Goal: Task Accomplishment & Management: Manage account settings

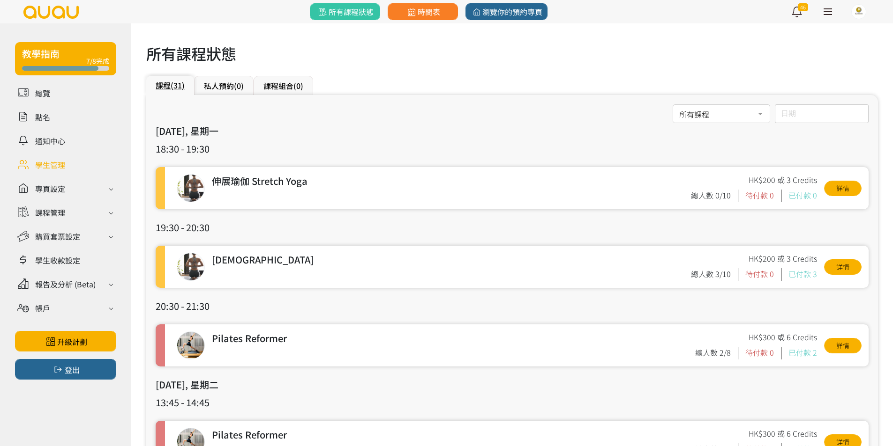
click at [67, 171] on link at bounding box center [65, 164] width 101 height 16
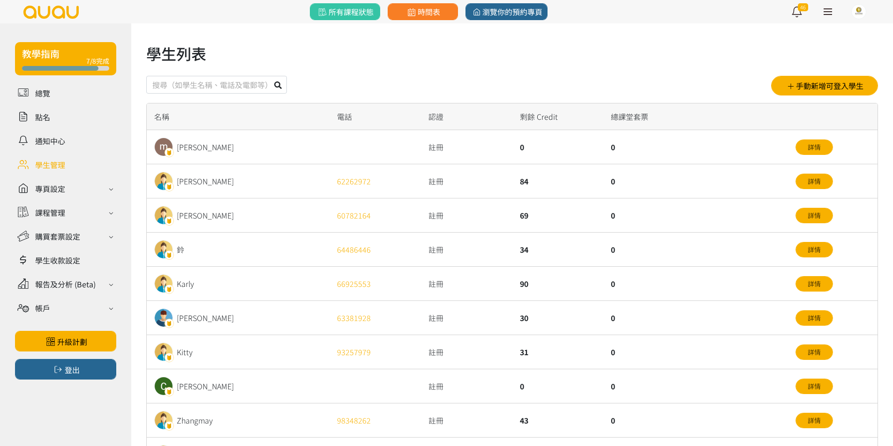
drag, startPoint x: 219, startPoint y: 89, endPoint x: 223, endPoint y: 75, distance: 14.0
click at [219, 86] on input "text" at bounding box center [216, 85] width 141 height 18
type input "mi"
click at [269, 76] on button at bounding box center [278, 85] width 18 height 18
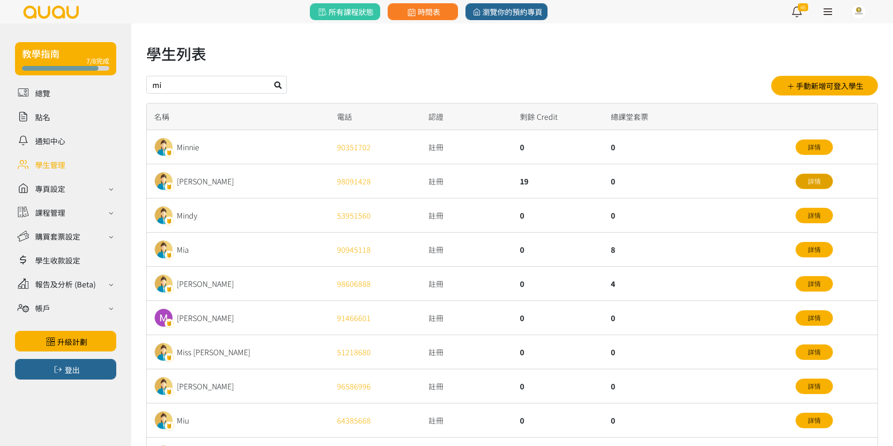
click at [812, 181] on link "詳情" at bounding box center [813, 181] width 37 height 15
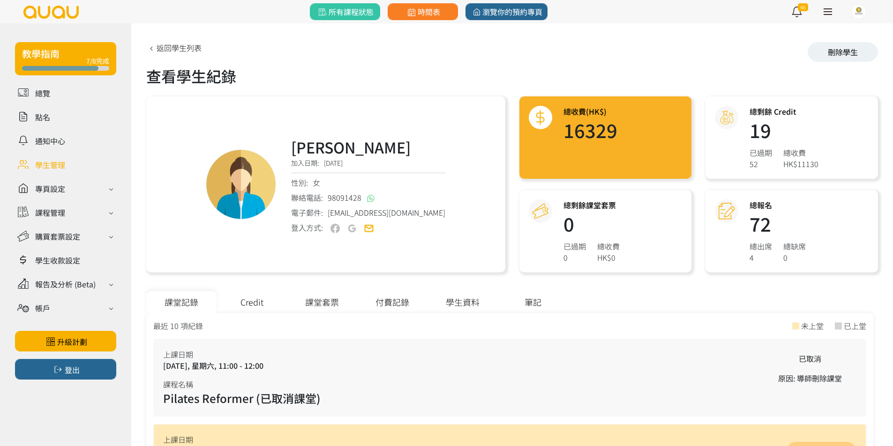
click at [279, 297] on div "Credit" at bounding box center [251, 302] width 70 height 22
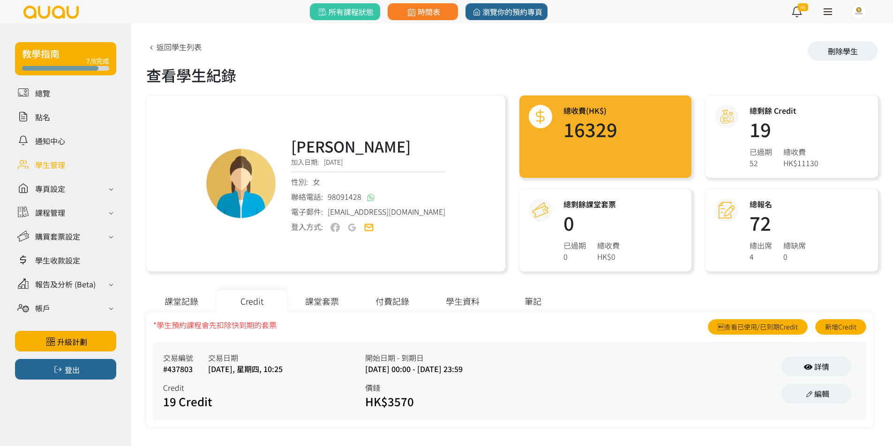
scroll to position [3, 0]
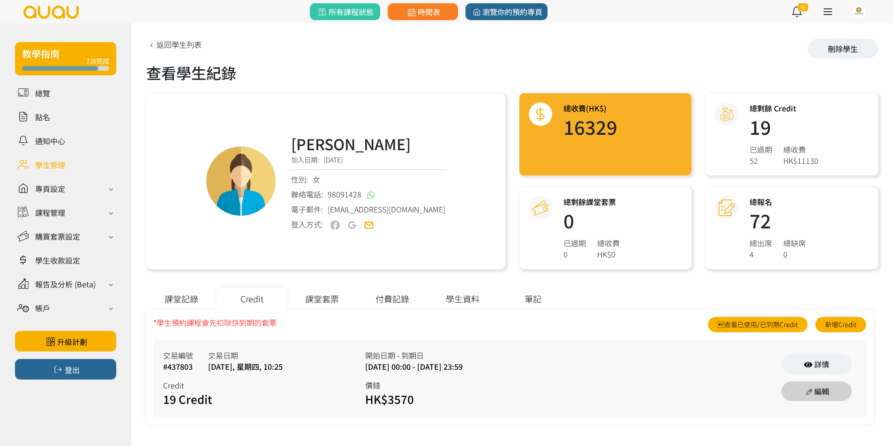
click at [802, 386] on link "編輯" at bounding box center [816, 392] width 70 height 20
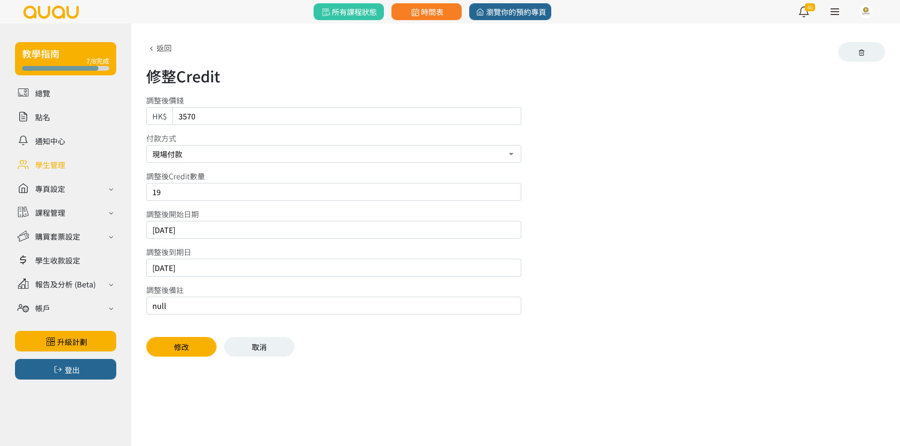
drag, startPoint x: 212, startPoint y: 189, endPoint x: 0, endPoint y: 164, distance: 213.7
click at [0, 166] on div "教學指南 7/8完成 總覽 點名 通知中心 學生管理 專頁設定 外觀與主題 基本資料 資格和認證 課程管理 課程 課程設定 課程組合 (Beta) 私人預約 …" at bounding box center [450, 197] width 900 height 348
type input "0"
click at [166, 357] on div at bounding box center [515, 364] width 738 height 14
click at [168, 354] on button "修改" at bounding box center [181, 347] width 70 height 20
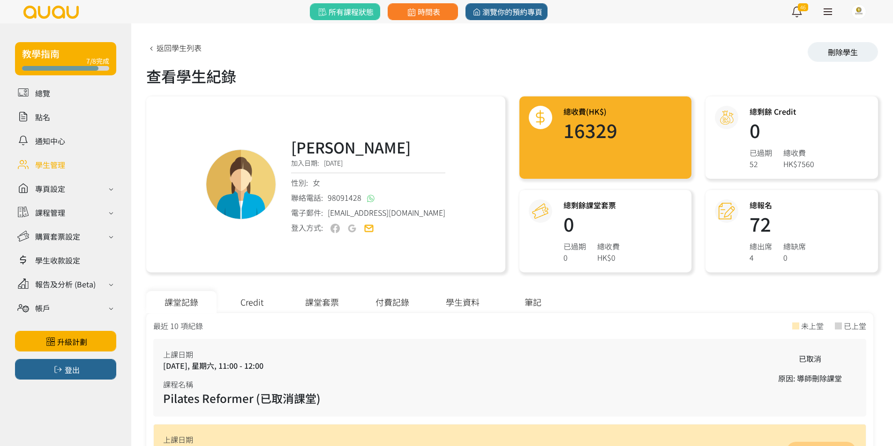
click at [232, 304] on div "Credit" at bounding box center [251, 302] width 70 height 22
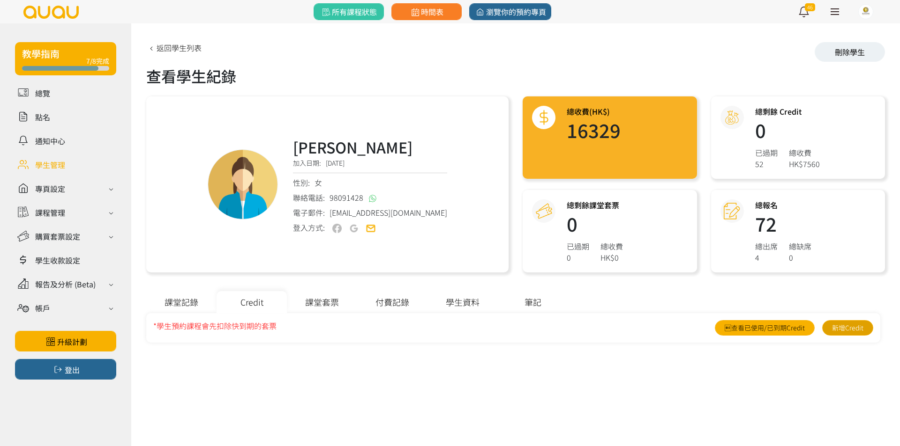
click at [838, 330] on link "新增Credit" at bounding box center [847, 327] width 51 height 15
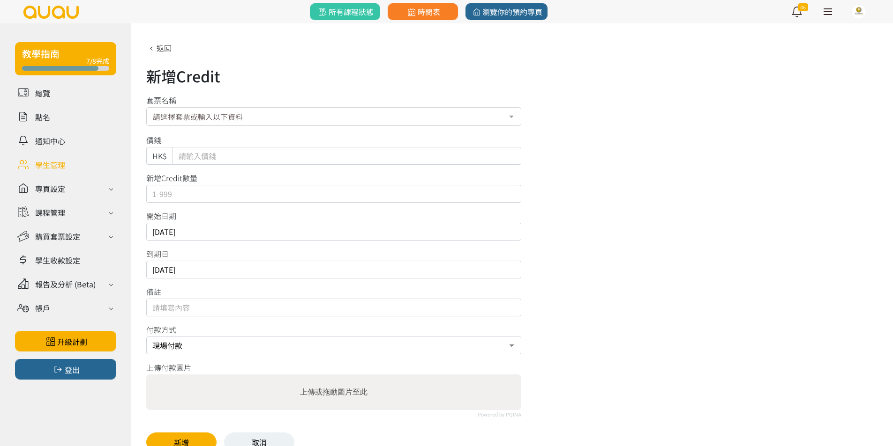
click at [344, 115] on div "請選擇套票或輸入以下資料" at bounding box center [333, 116] width 375 height 19
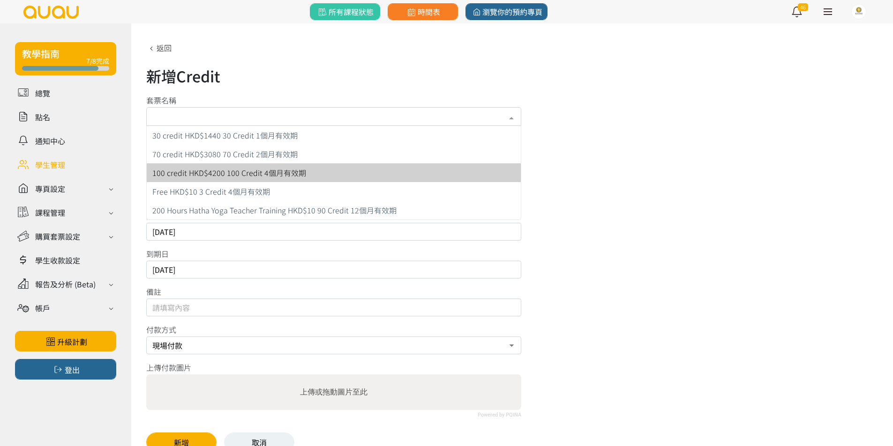
click at [307, 165] on span "100 credit HKD$4200 100 Credit 4個月有效期" at bounding box center [334, 173] width 374 height 19
type input "4200"
type input "100"
type input "未開始計算"
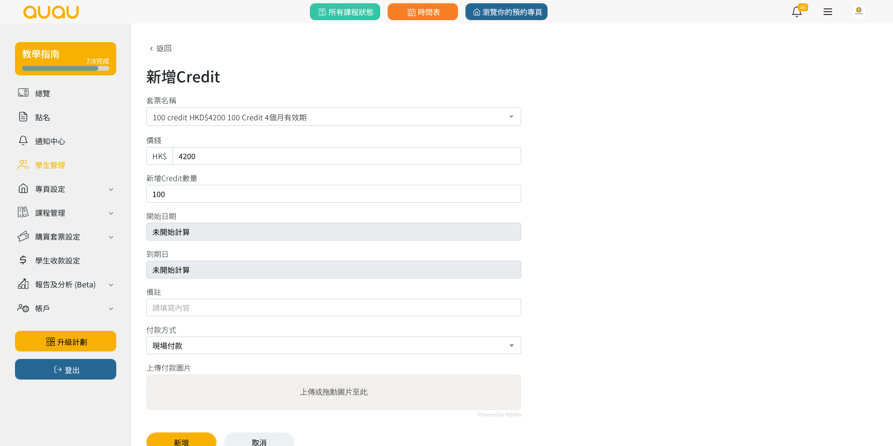
drag, startPoint x: 284, startPoint y: 159, endPoint x: 0, endPoint y: 123, distance: 286.7
click at [0, 123] on div "教學指南 7/8完成 總覽 點名 通知中心 學生管理 專頁設定 外觀與主題 基本資料 資格和認證 課程管理 課程 課程設定 課程組合 (Beta) 私人預約 …" at bounding box center [446, 244] width 893 height 443
type input "3780"
click at [246, 186] on input "100" at bounding box center [333, 194] width 375 height 18
type input "119"
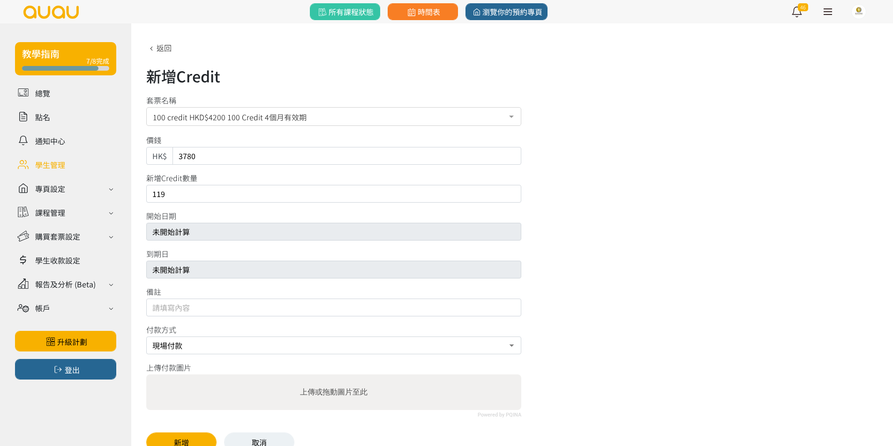
drag, startPoint x: 595, startPoint y: 232, endPoint x: 586, endPoint y: 235, distance: 9.8
click at [592, 232] on div "開始日期 未開始計算" at bounding box center [511, 225] width 731 height 30
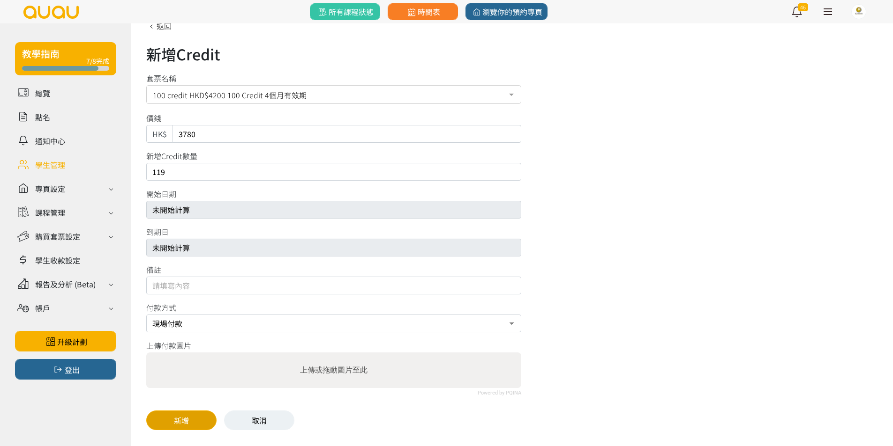
scroll to position [28, 0]
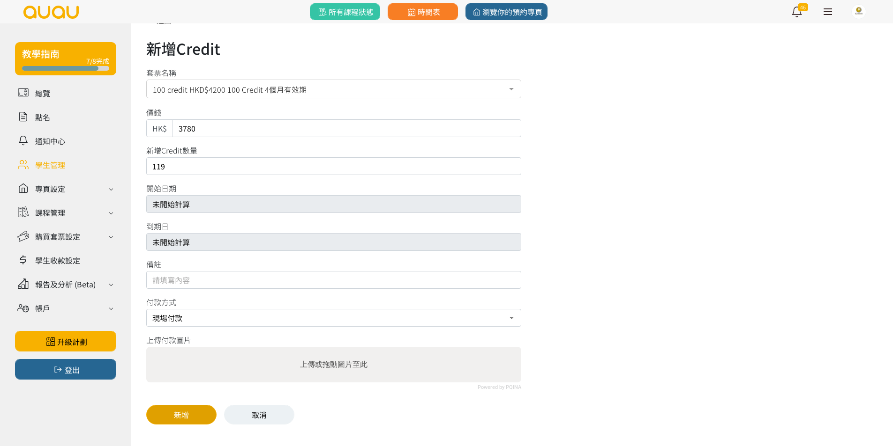
click at [162, 408] on button "新增" at bounding box center [181, 415] width 70 height 20
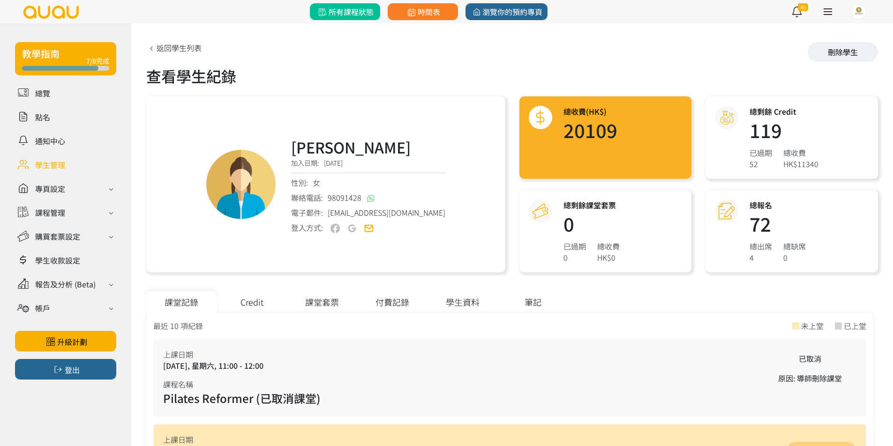
click at [363, 18] on link "所有課程狀態" at bounding box center [345, 11] width 70 height 17
